Goal: Information Seeking & Learning: Learn about a topic

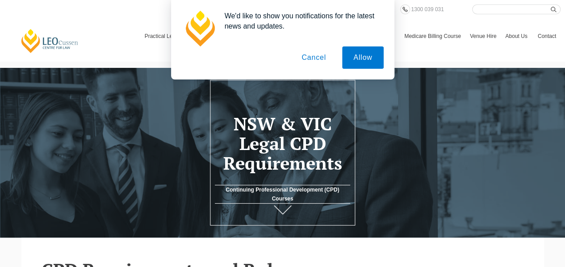
click at [321, 58] on button "Cancel" at bounding box center [313, 57] width 47 height 22
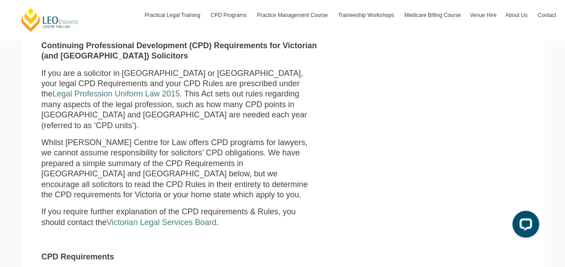
scroll to position [267, 0]
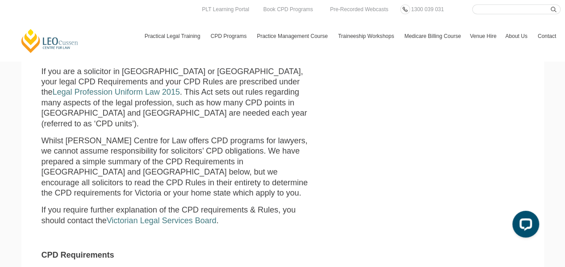
click at [499, 6] on input "Search here" at bounding box center [516, 9] width 88 height 10
type input "conveyancer"
click at [551, 4] on button "submit" at bounding box center [556, 9] width 10 height 10
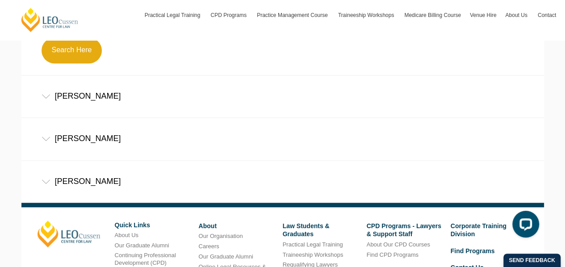
scroll to position [320, 0]
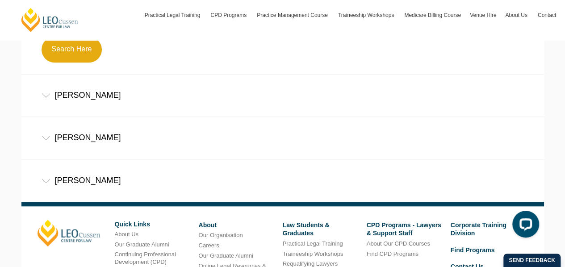
click at [87, 101] on div "[PERSON_NAME]" at bounding box center [282, 96] width 523 height 42
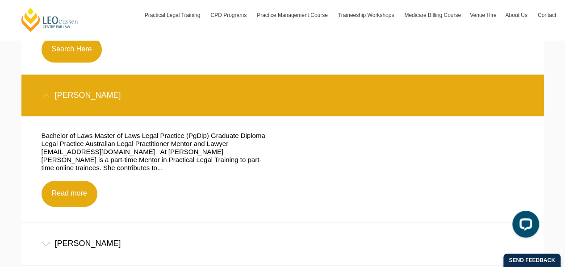
click at [87, 101] on div "[PERSON_NAME]" at bounding box center [282, 96] width 523 height 42
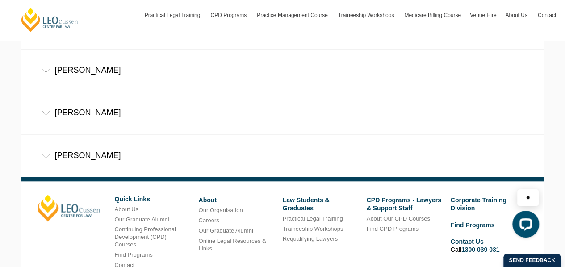
scroll to position [345, 0]
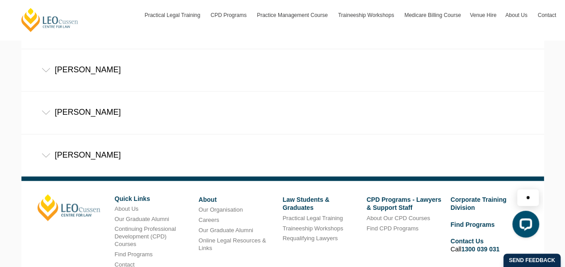
click at [94, 152] on div "Yvonne Lye" at bounding box center [282, 155] width 523 height 42
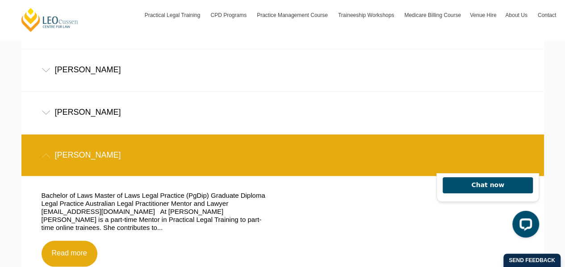
click at [94, 152] on div "Yvonne Lye" at bounding box center [282, 155] width 523 height 42
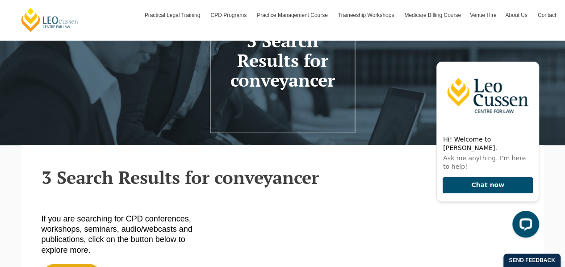
scroll to position [93, 0]
